Goal: Information Seeking & Learning: Check status

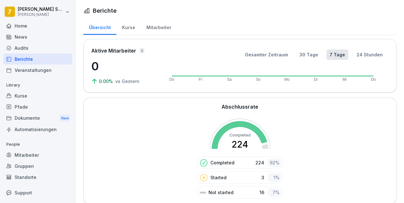
click at [21, 25] on div "Home" at bounding box center [37, 25] width 69 height 11
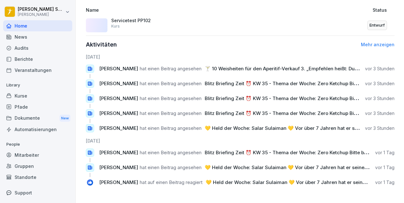
scroll to position [219, 0]
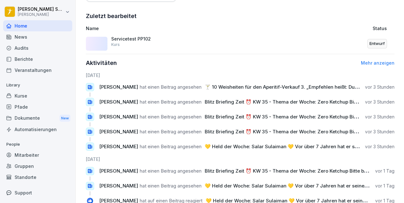
click at [29, 97] on div "Kurse" at bounding box center [37, 95] width 69 height 11
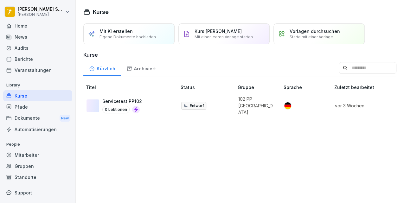
click at [29, 105] on div "Pfade" at bounding box center [37, 106] width 69 height 11
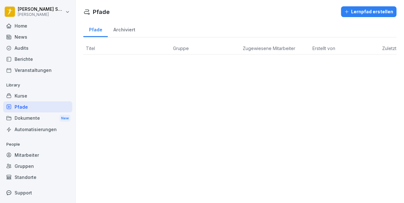
click at [23, 151] on div "Mitarbeiter" at bounding box center [37, 155] width 69 height 11
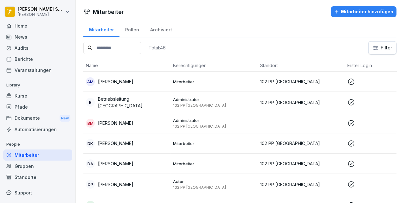
click at [224, 82] on p "Mitarbeiter" at bounding box center [214, 82] width 82 height 6
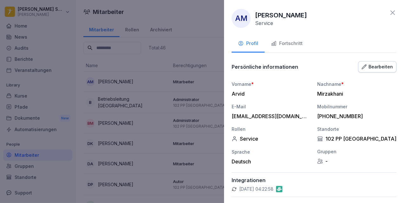
click at [288, 40] on div "Fortschritt" at bounding box center [287, 43] width 32 height 7
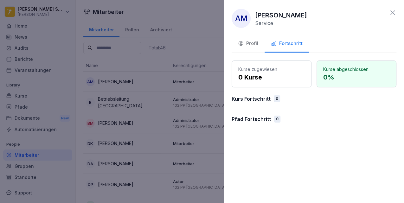
click at [191, 55] on div at bounding box center [202, 101] width 404 height 203
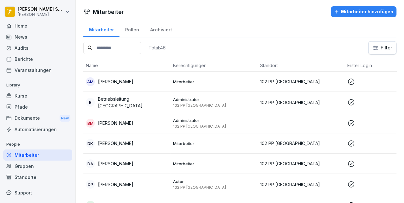
click at [153, 96] on td "B Betriebsleitung [GEOGRAPHIC_DATA]" at bounding box center [126, 102] width 87 height 21
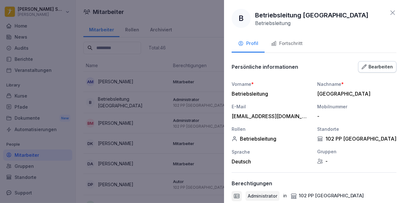
click at [287, 42] on div "Fortschritt" at bounding box center [287, 43] width 32 height 7
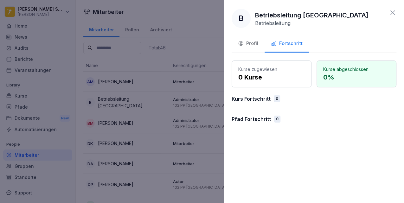
click at [157, 72] on div at bounding box center [202, 101] width 404 height 203
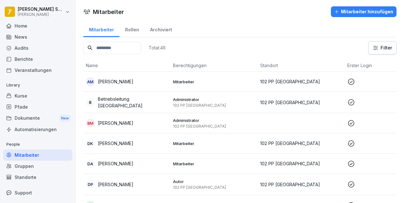
click at [47, 28] on div "Home" at bounding box center [37, 25] width 69 height 11
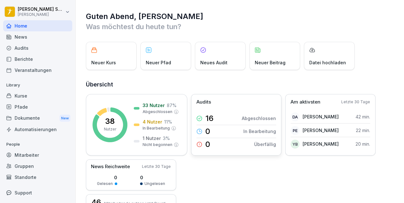
click at [236, 115] on div "16 Abgeschlossen" at bounding box center [236, 118] width 80 height 13
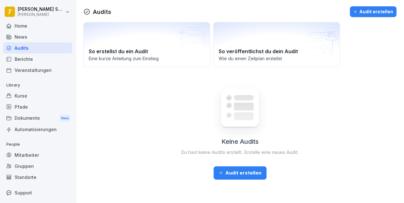
click at [26, 47] on div "Audits" at bounding box center [37, 47] width 69 height 11
click at [23, 24] on div "Home" at bounding box center [37, 25] width 69 height 11
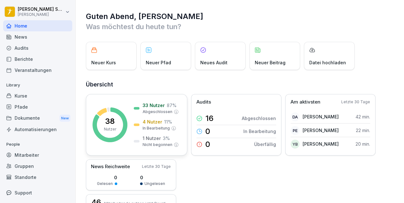
click at [116, 120] on rect at bounding box center [110, 124] width 35 height 35
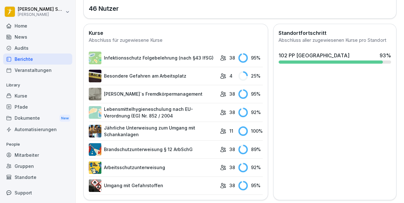
scroll to position [221, 0]
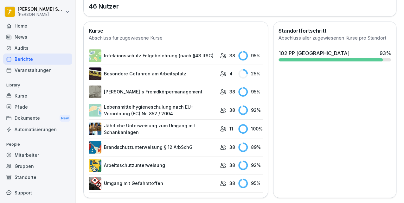
click at [164, 55] on link "Infektionsschutz Folgebelehrung (nach §43 IfSG)" at bounding box center [153, 55] width 128 height 13
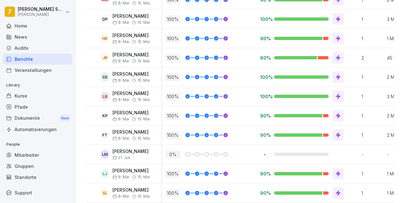
scroll to position [499, 0]
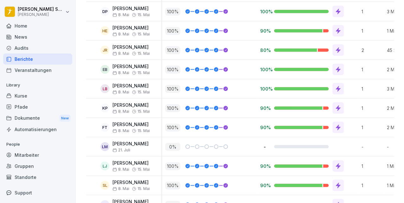
click at [126, 141] on p "[PERSON_NAME]" at bounding box center [131, 143] width 36 height 5
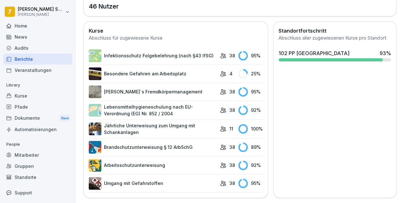
scroll to position [221, 0]
click at [135, 68] on link "Besondere Gefahren am Arbeitsplatz" at bounding box center [153, 74] width 128 height 13
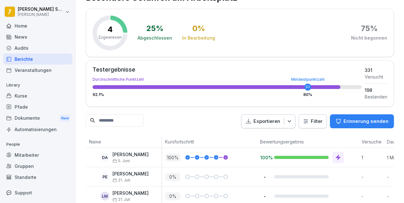
scroll to position [56, 0]
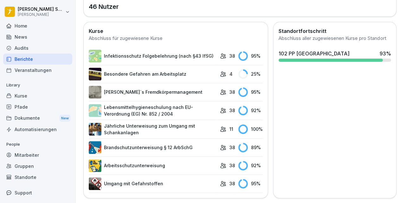
scroll to position [221, 0]
click at [151, 92] on link "[PERSON_NAME]`s Fremdkörpermanagement" at bounding box center [153, 92] width 128 height 13
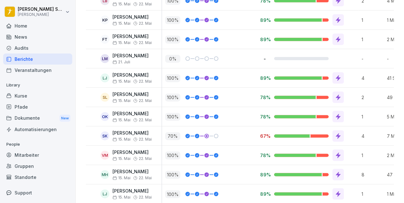
scroll to position [591, 0]
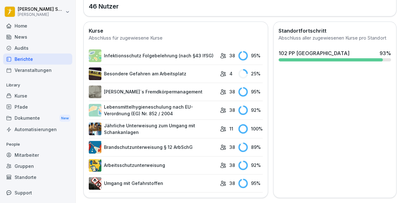
scroll to position [221, 0]
click at [143, 104] on link "Lebensmittelhygieneschulung nach EU-Verordnung (EG) Nr. 852 / 2004" at bounding box center [153, 110] width 128 height 13
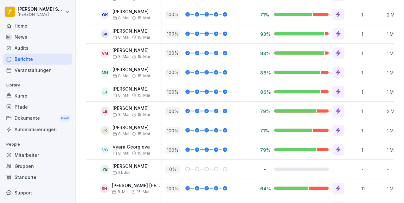
scroll to position [710, 0]
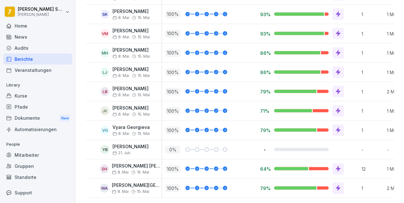
scroll to position [221, 0]
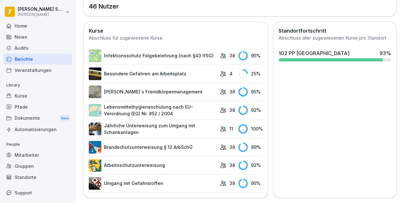
click at [141, 126] on link "Jährliche Unterweisung zum Umgang mit Schankanlagen" at bounding box center [153, 128] width 128 height 13
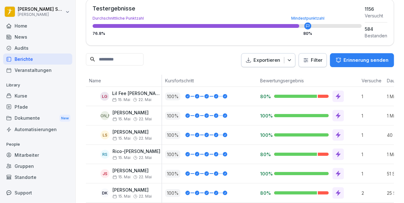
scroll to position [191, 0]
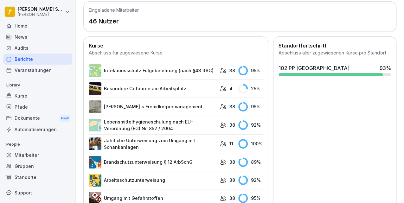
scroll to position [221, 0]
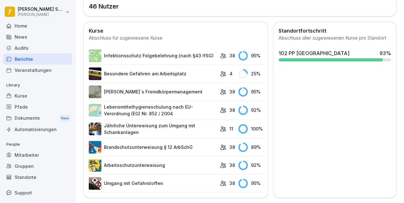
click at [182, 145] on link "Brandschutzunterweisung § 12 ArbSchG" at bounding box center [153, 147] width 128 height 13
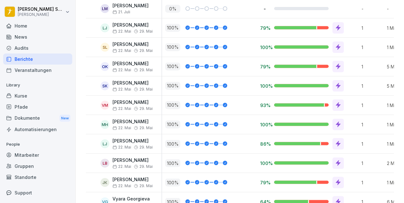
scroll to position [710, 0]
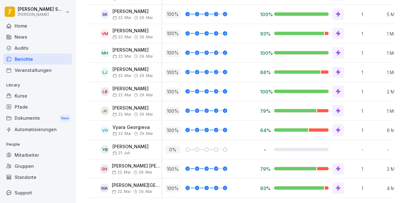
scroll to position [221, 0]
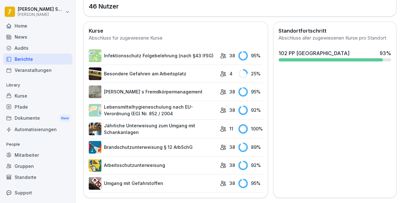
click at [136, 162] on link "Arbeitsschutzunterweisung" at bounding box center [153, 165] width 128 height 13
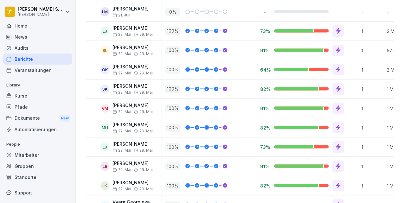
scroll to position [710, 0]
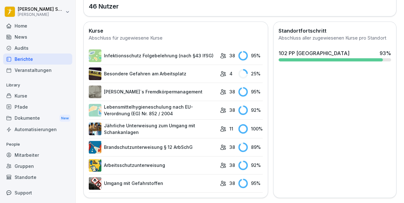
scroll to position [221, 0]
click at [119, 177] on link "Umgang mit Gefahrstoffen" at bounding box center [153, 183] width 128 height 13
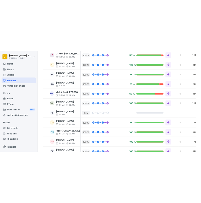
scroll to position [76, 0]
